Goal: Communication & Community: Ask a question

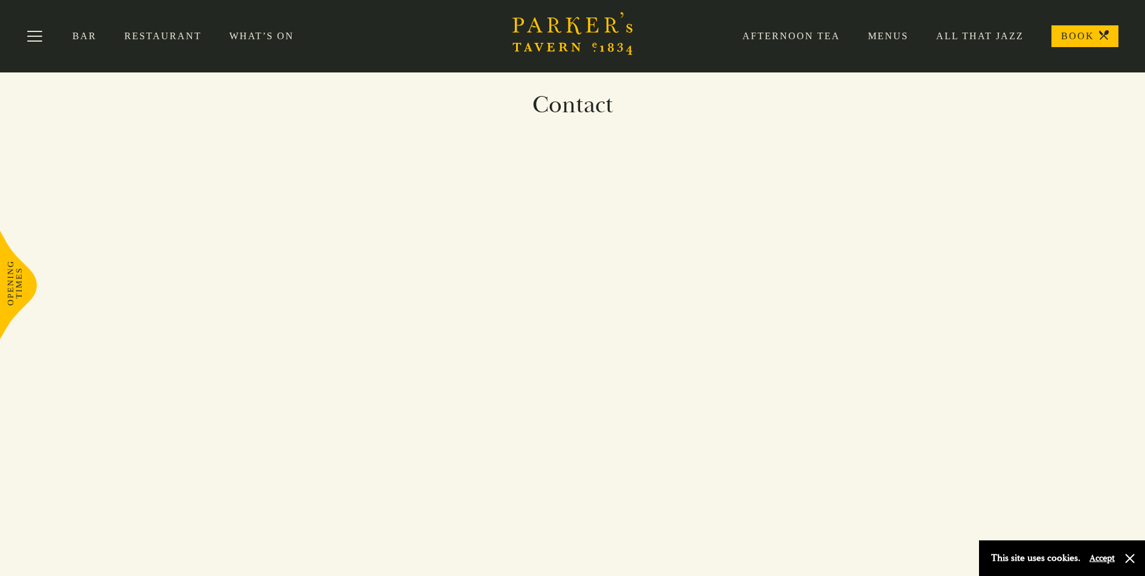
click at [1076, 39] on link "BOOK" at bounding box center [1084, 36] width 67 height 22
click at [28, 36] on button "Toggle navigation" at bounding box center [34, 38] width 51 height 51
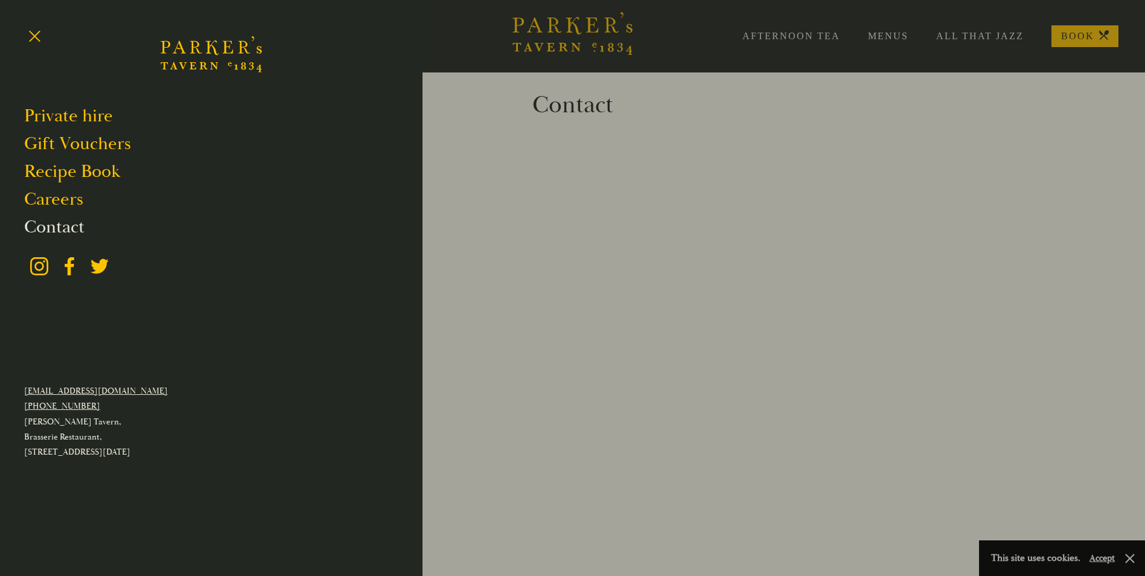
click at [58, 218] on link "Contact" at bounding box center [54, 226] width 60 height 23
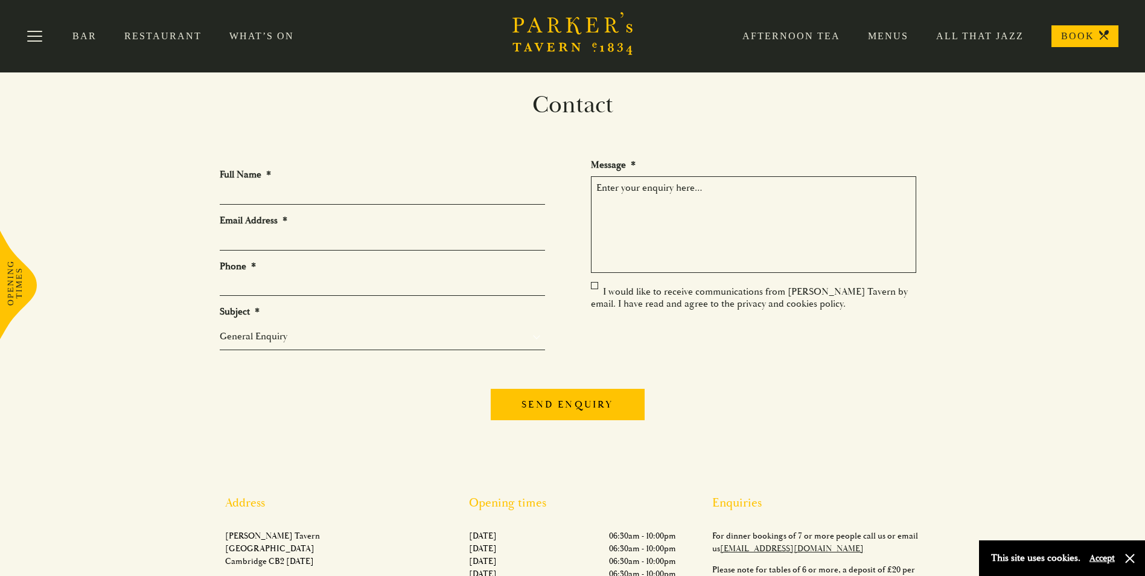
click at [282, 192] on input "Full Name *" at bounding box center [382, 195] width 325 height 19
type input "[PERSON_NAME] [PERSON_NAME]"
type input "[EMAIL_ADDRESS][DOMAIN_NAME]"
type input "07810522630"
click at [273, 193] on input "[PERSON_NAME] [PERSON_NAME]" at bounding box center [382, 195] width 325 height 19
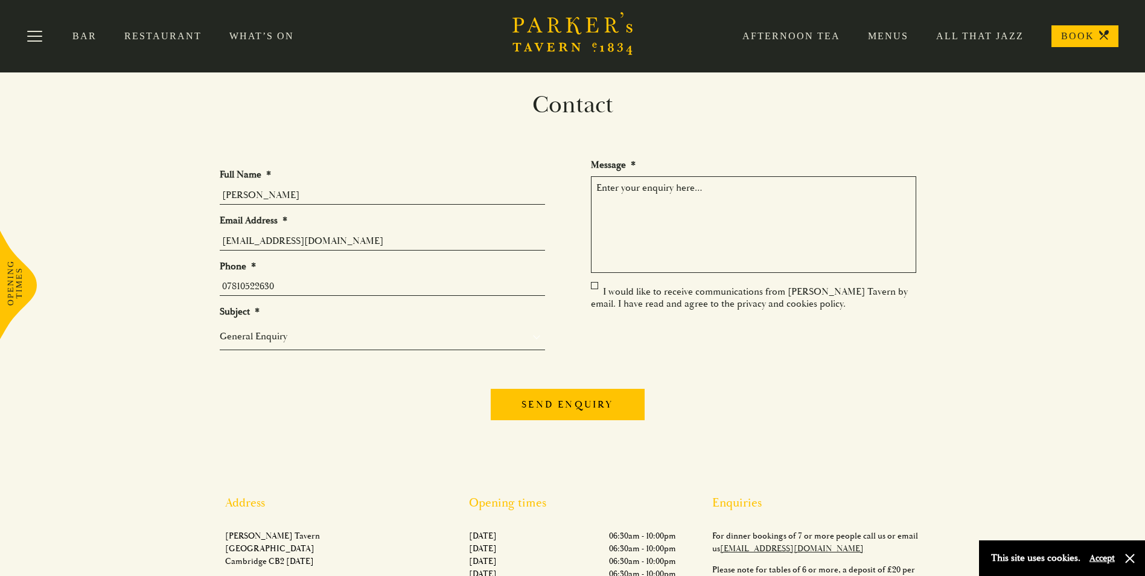
type input "[PERSON_NAME]"
click at [305, 335] on select "General Enquiry Private Bookings Group Bookings Events" at bounding box center [382, 336] width 325 height 14
select select "Group Bookings"
click at [220, 333] on select "General Enquiry Private Bookings Group Bookings Events" at bounding box center [382, 336] width 325 height 14
click at [721, 203] on textarea "Message *" at bounding box center [753, 224] width 325 height 97
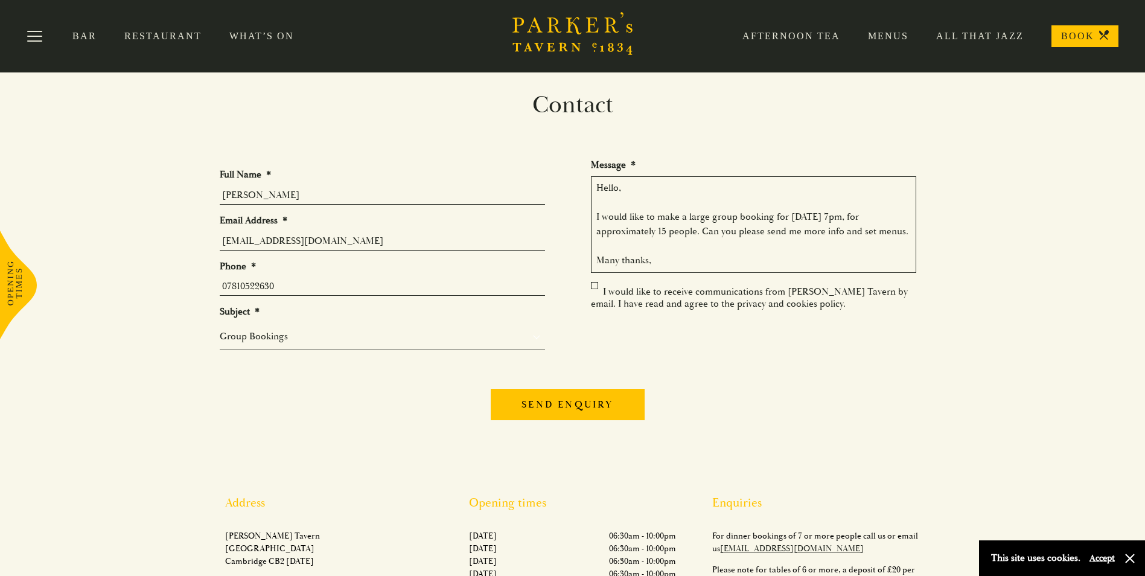
click at [733, 229] on textarea "Hello, I would like to make a large group booking for [DATE] 7pm, for approxima…" at bounding box center [753, 224] width 325 height 97
type textarea "Hello, I would like to make a large group booking for [DATE] 7pm, for approxima…"
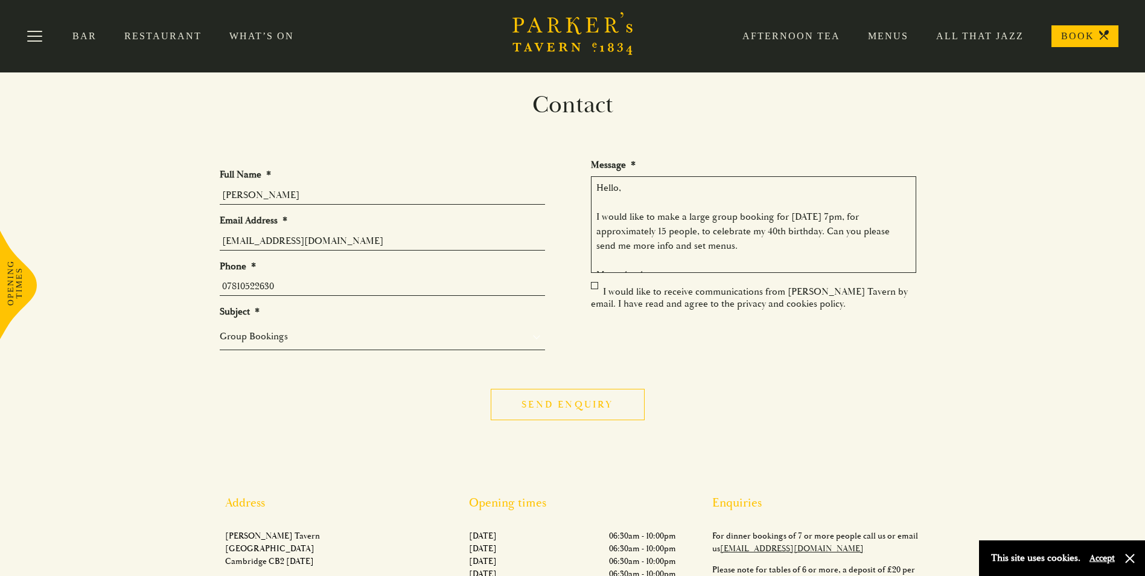
click at [608, 402] on input "Send enquiry" at bounding box center [567, 404] width 153 height 31
click at [502, 408] on input "Send enquiry" at bounding box center [558, 404] width 153 height 31
